Goal: Find contact information: Find contact information

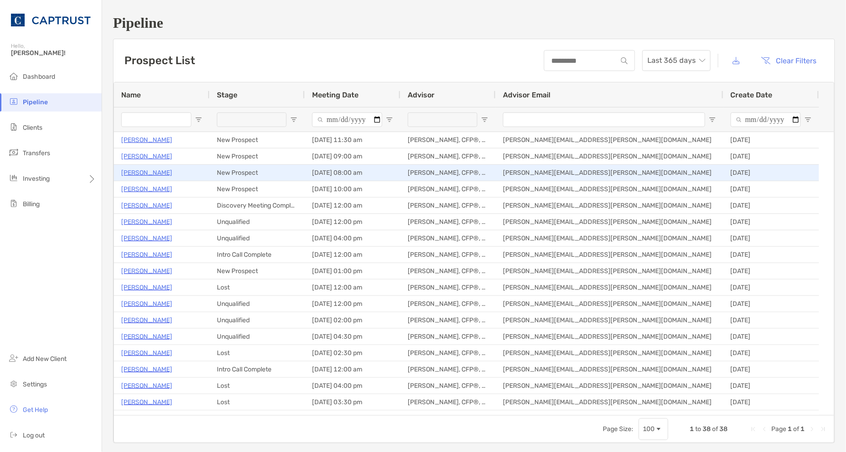
click at [140, 172] on p "[PERSON_NAME]" at bounding box center [146, 172] width 51 height 11
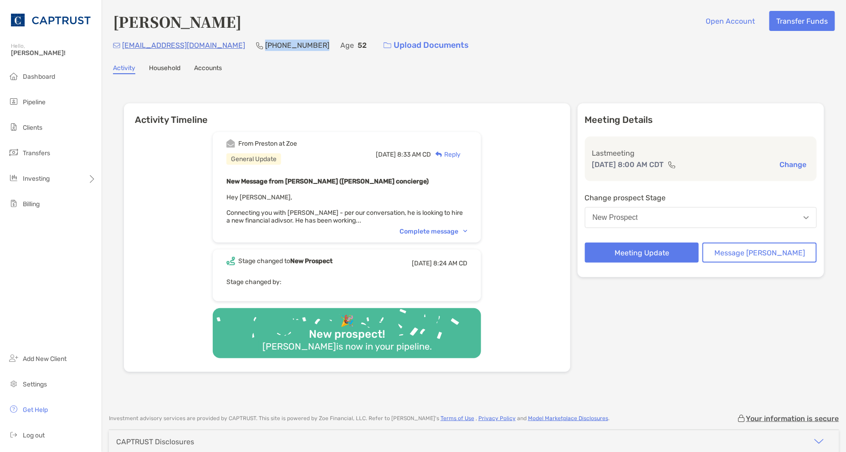
drag, startPoint x: 269, startPoint y: 44, endPoint x: 216, endPoint y: 46, distance: 52.4
click at [265, 46] on p "[PHONE_NUMBER]" at bounding box center [297, 45] width 64 height 11
copy p "[PHONE_NUMBER]"
click at [467, 228] on div "Complete message" at bounding box center [433, 232] width 68 height 8
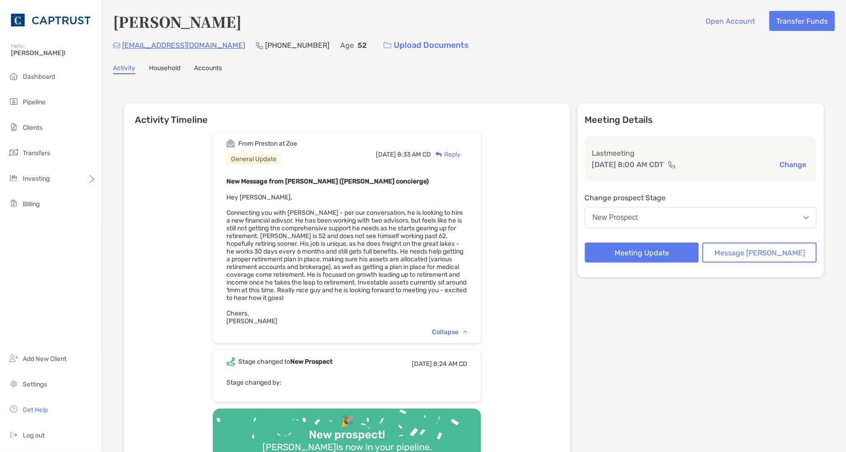
drag, startPoint x: 616, startPoint y: 430, endPoint x: 613, endPoint y: 416, distance: 14.3
click at [616, 427] on div "Meeting Details Last meeting [DATE] 8:00 AM CDT Change Change prospect Stage Ne…" at bounding box center [700, 287] width 246 height 369
click at [539, 235] on div "From [PERSON_NAME] at Zoe General Update [DATE] 8:33 AM CD Reply New Message fr…" at bounding box center [347, 298] width 446 height 347
click at [540, 250] on div "From [PERSON_NAME] at Zoe General Update [DATE] 8:33 AM CD Reply New Message fr…" at bounding box center [347, 298] width 446 height 347
click at [805, 389] on div "Meeting Details Last meeting [DATE] 8:00 AM CDT Change Change prospect Stage Ne…" at bounding box center [700, 287] width 246 height 369
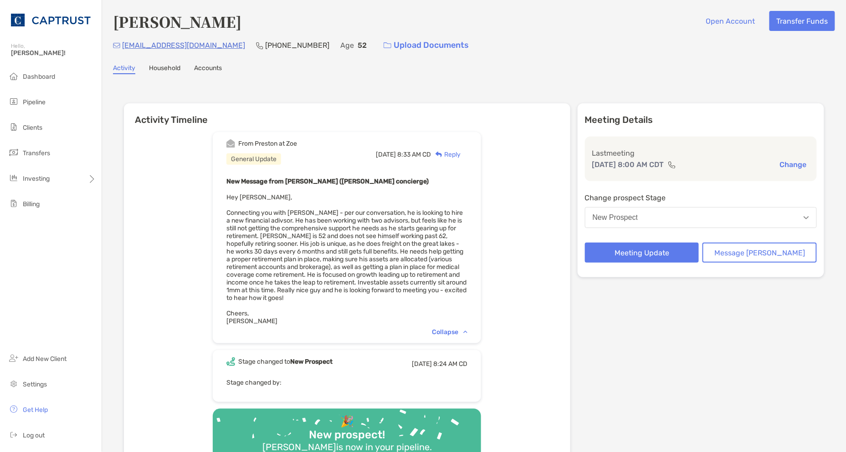
drag, startPoint x: 752, startPoint y: 429, endPoint x: 762, endPoint y: 429, distance: 10.0
click at [752, 429] on div "Meeting Details Last meeting [DATE] 8:00 AM CDT Change Change prospect Stage Ne…" at bounding box center [700, 287] width 246 height 369
